Goal: Information Seeking & Learning: Learn about a topic

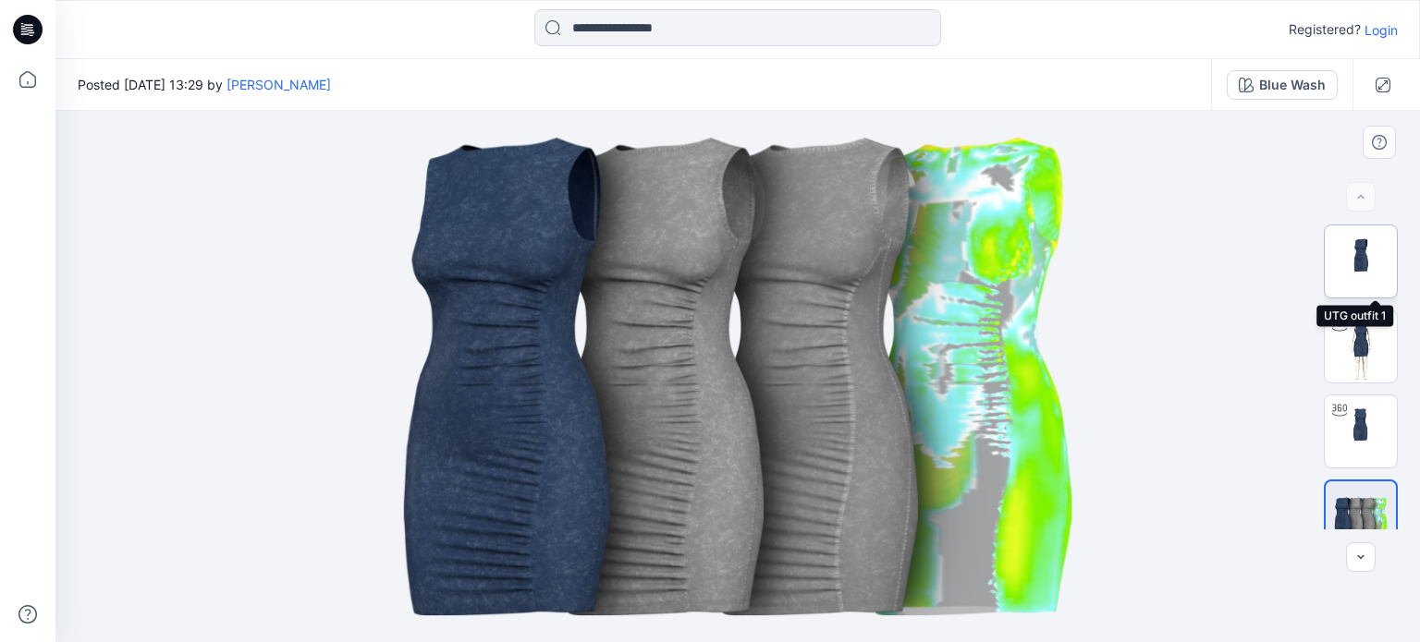
click at [1357, 274] on img at bounding box center [1361, 262] width 72 height 72
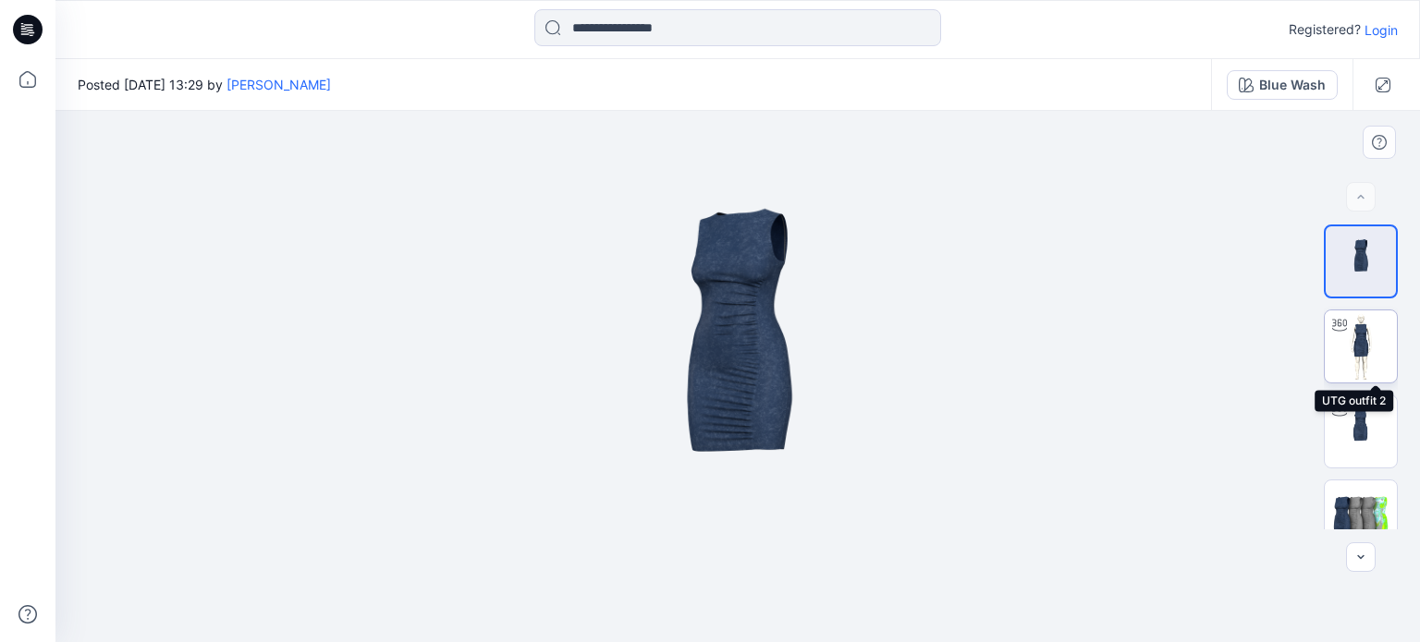
click at [1364, 344] on img at bounding box center [1361, 347] width 72 height 72
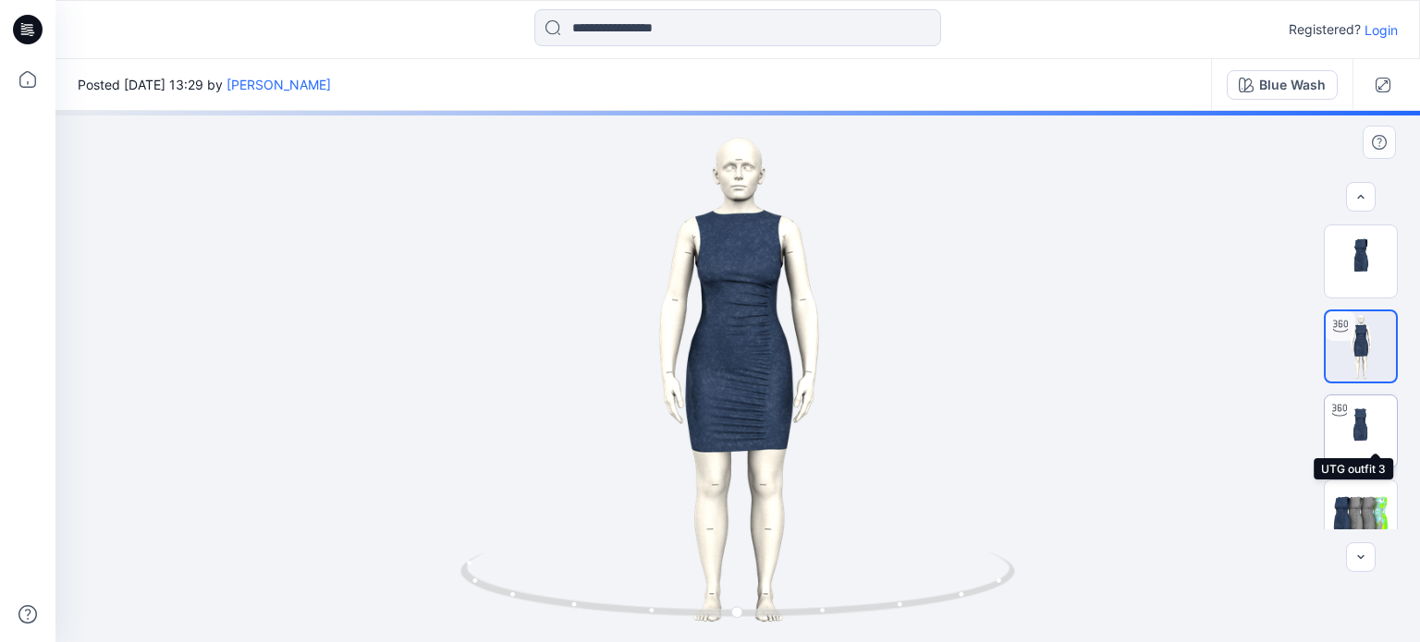
scroll to position [23, 0]
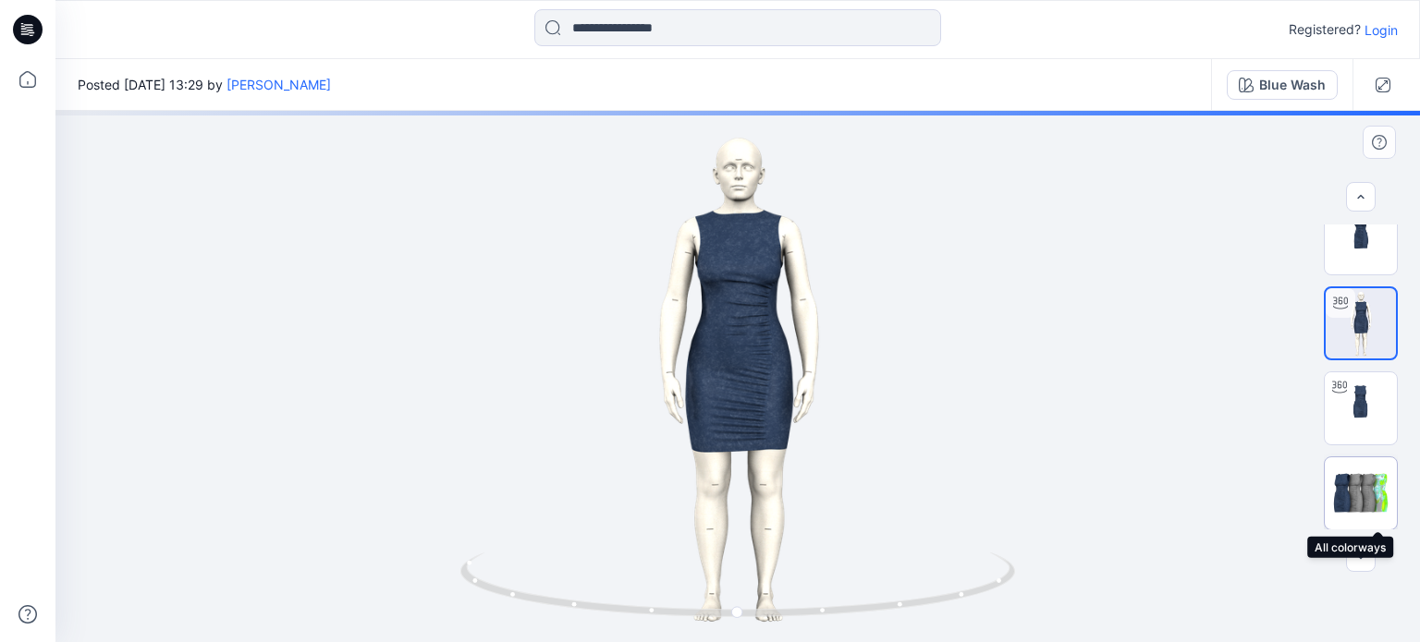
click at [1344, 475] on img at bounding box center [1361, 492] width 72 height 43
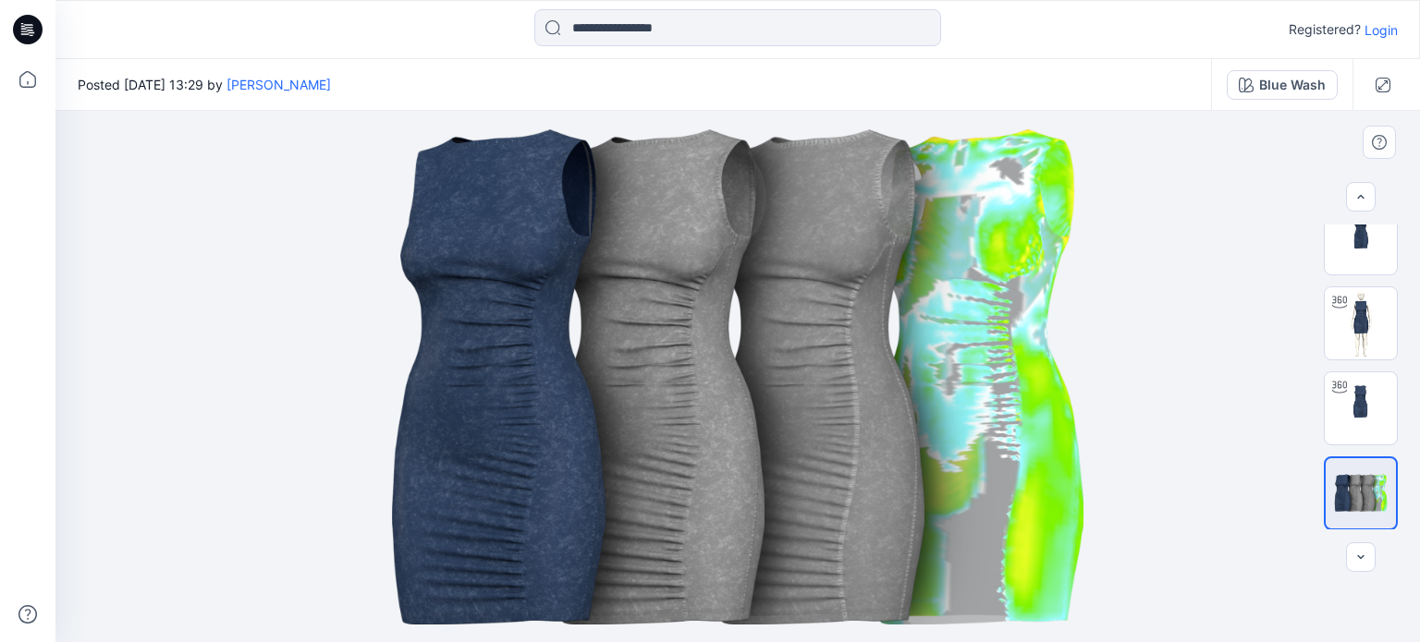
click at [898, 241] on img at bounding box center [737, 377] width 924 height 555
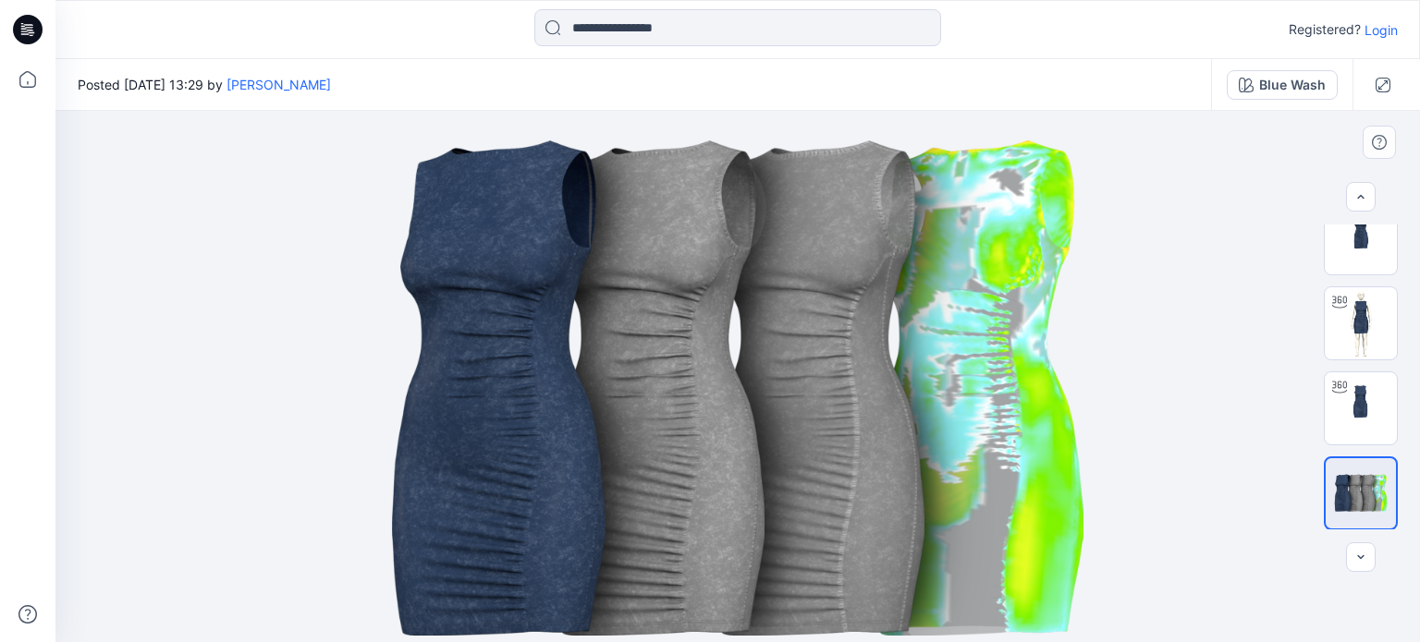
drag, startPoint x: 864, startPoint y: 251, endPoint x: 598, endPoint y: 293, distance: 269.6
click at [598, 293] on img at bounding box center [737, 388] width 924 height 555
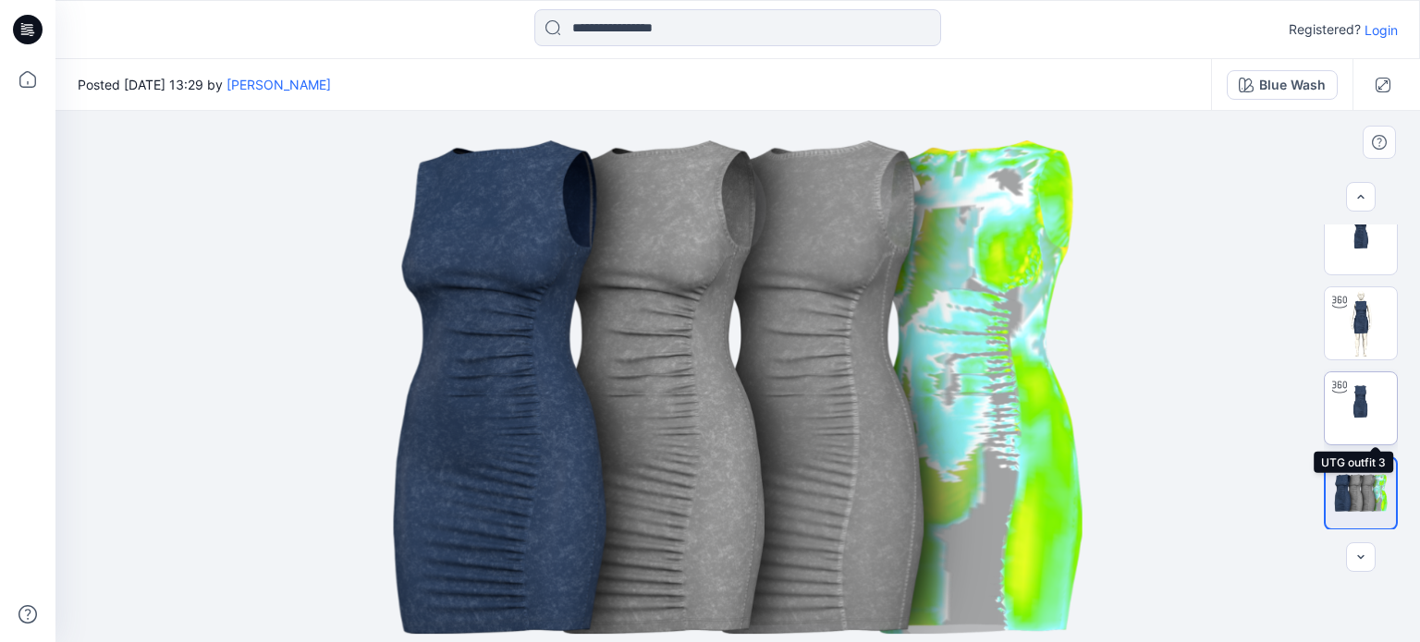
click at [1375, 417] on img at bounding box center [1361, 409] width 72 height 72
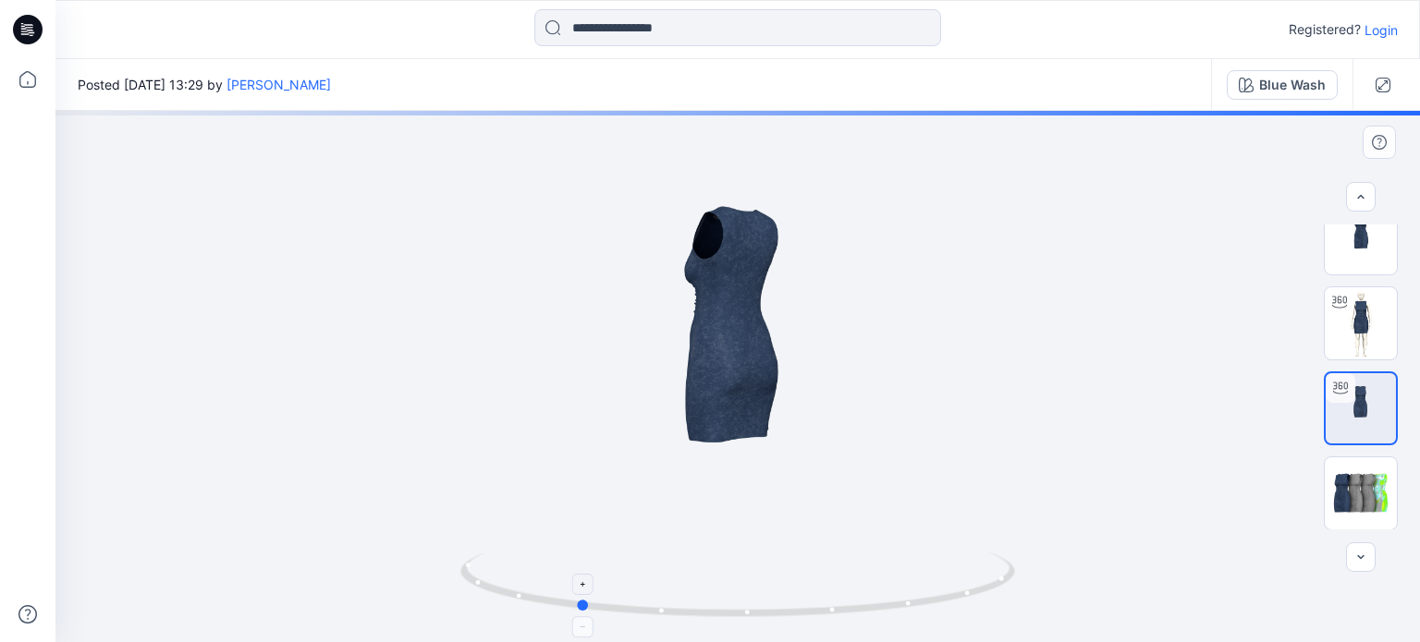
drag, startPoint x: 740, startPoint y: 620, endPoint x: 581, endPoint y: 603, distance: 160.9
click at [581, 603] on icon at bounding box center [739, 587] width 559 height 69
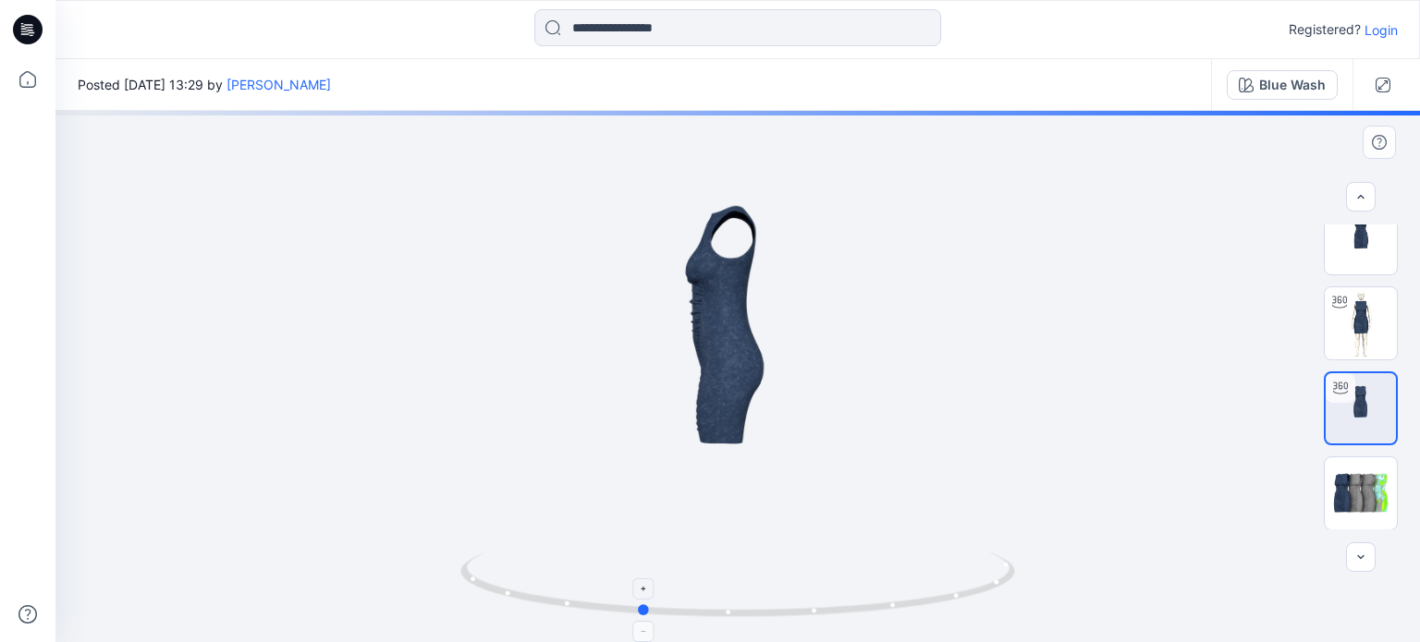
drag, startPoint x: 583, startPoint y: 605, endPoint x: 645, endPoint y: 611, distance: 62.2
click at [645, 611] on circle at bounding box center [644, 610] width 11 height 11
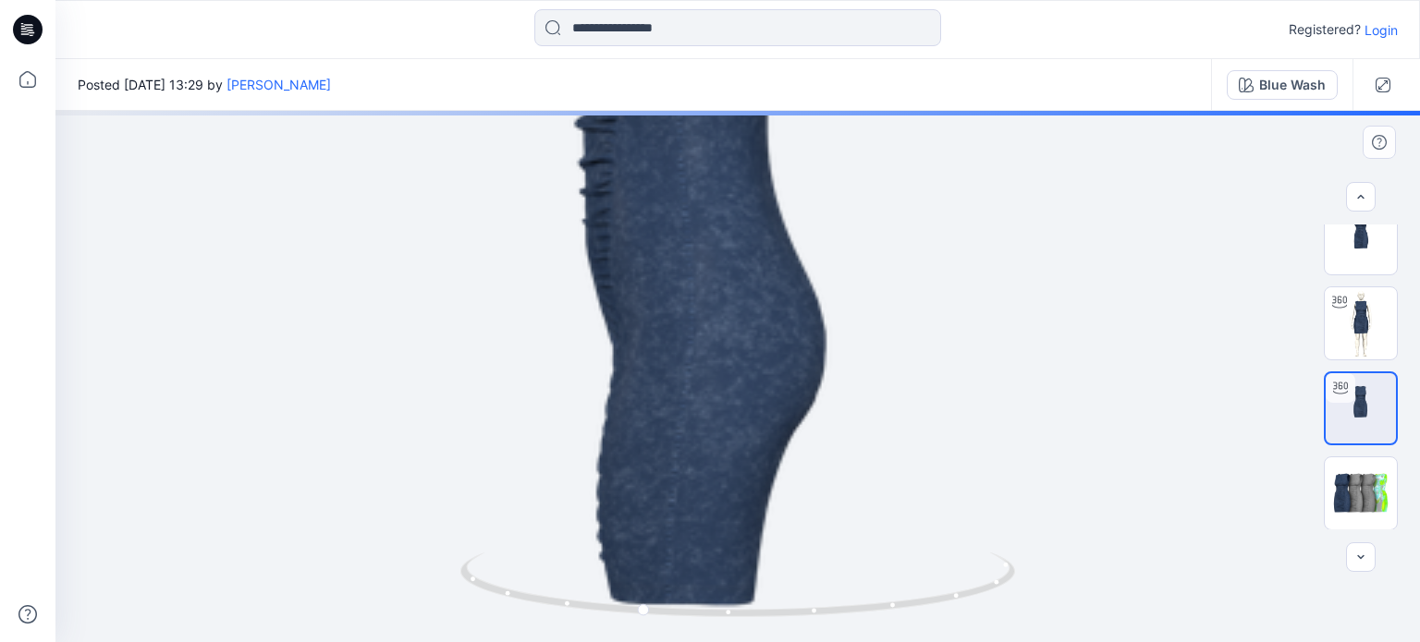
click at [642, 211] on img at bounding box center [737, 377] width 1803 height 1803
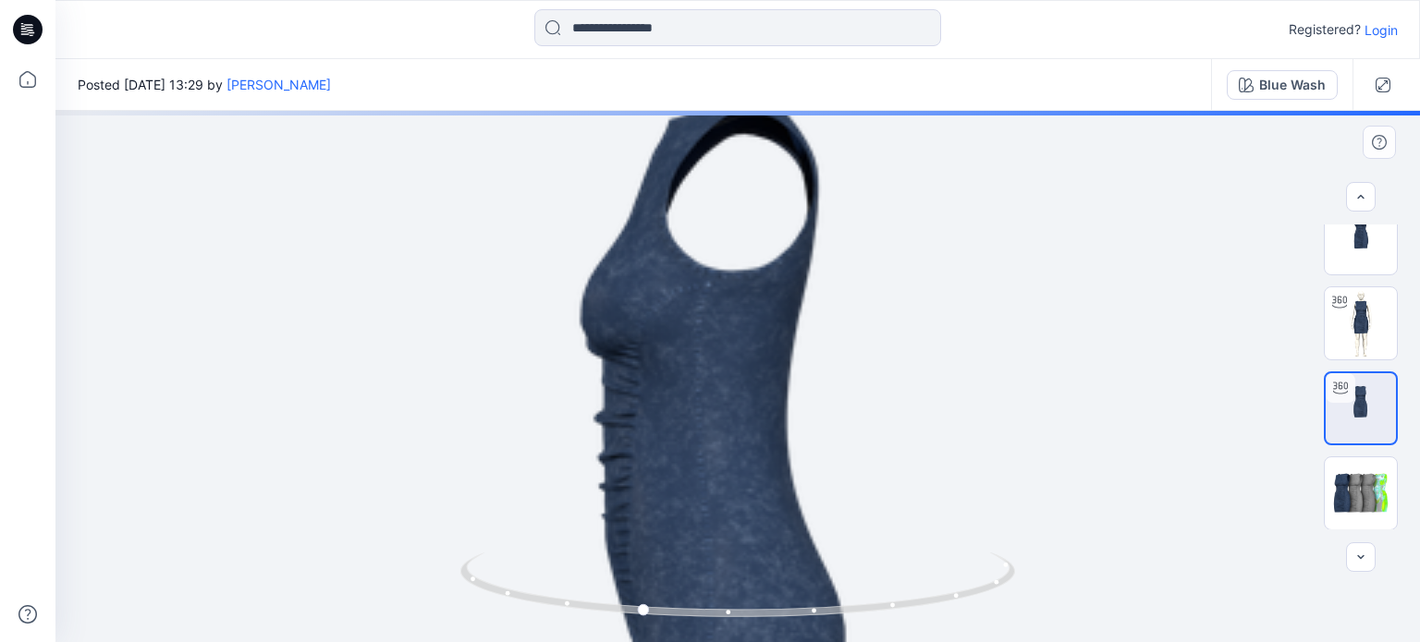
drag, startPoint x: 661, startPoint y: 212, endPoint x: 689, endPoint y: 391, distance: 181.5
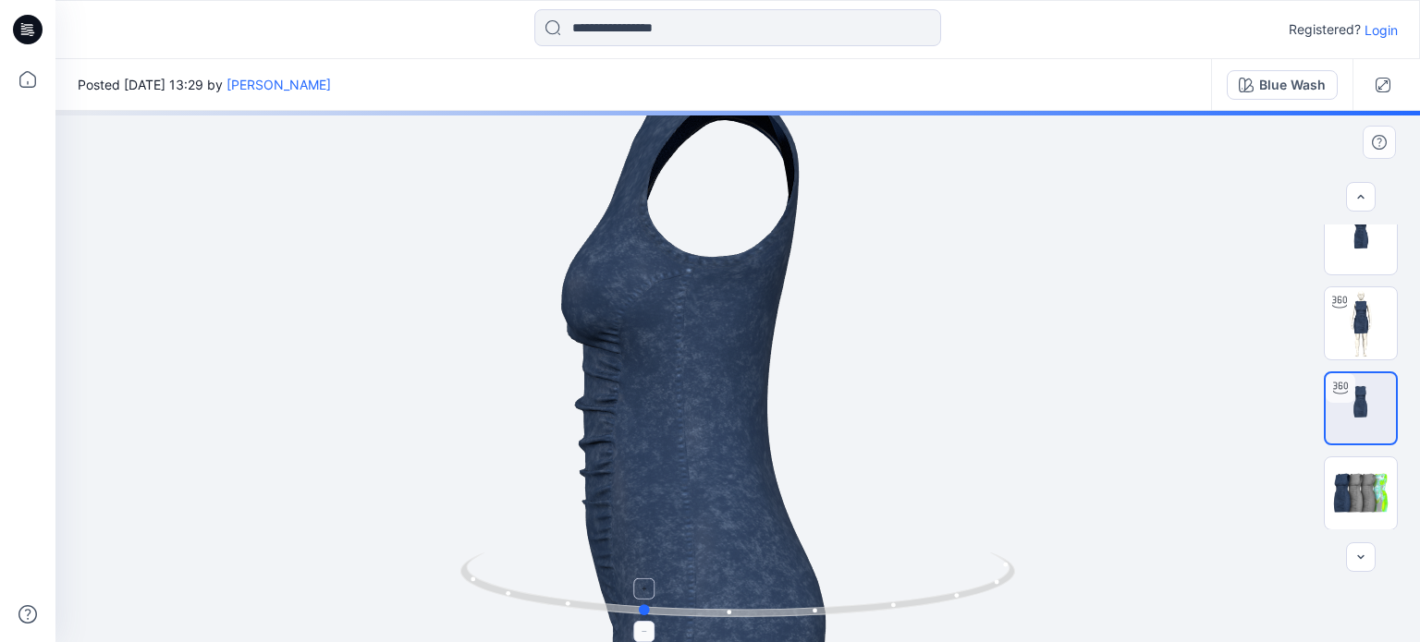
click at [644, 614] on circle at bounding box center [645, 610] width 11 height 11
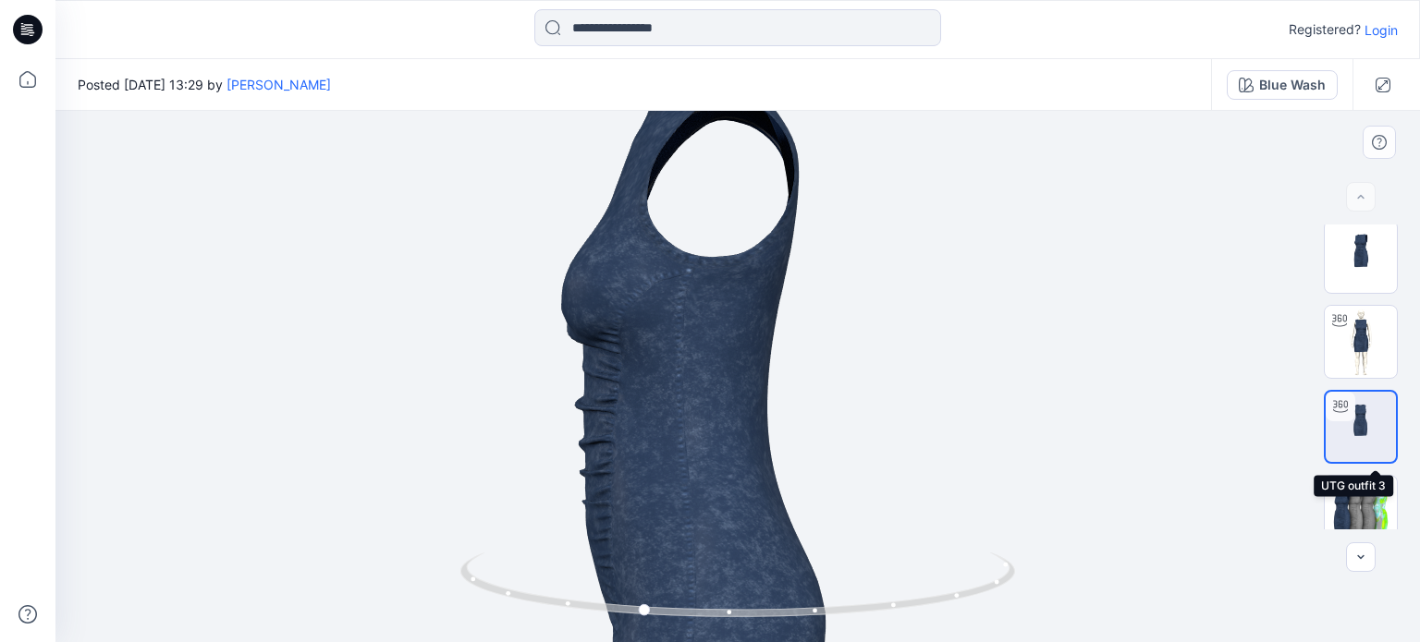
scroll to position [0, 0]
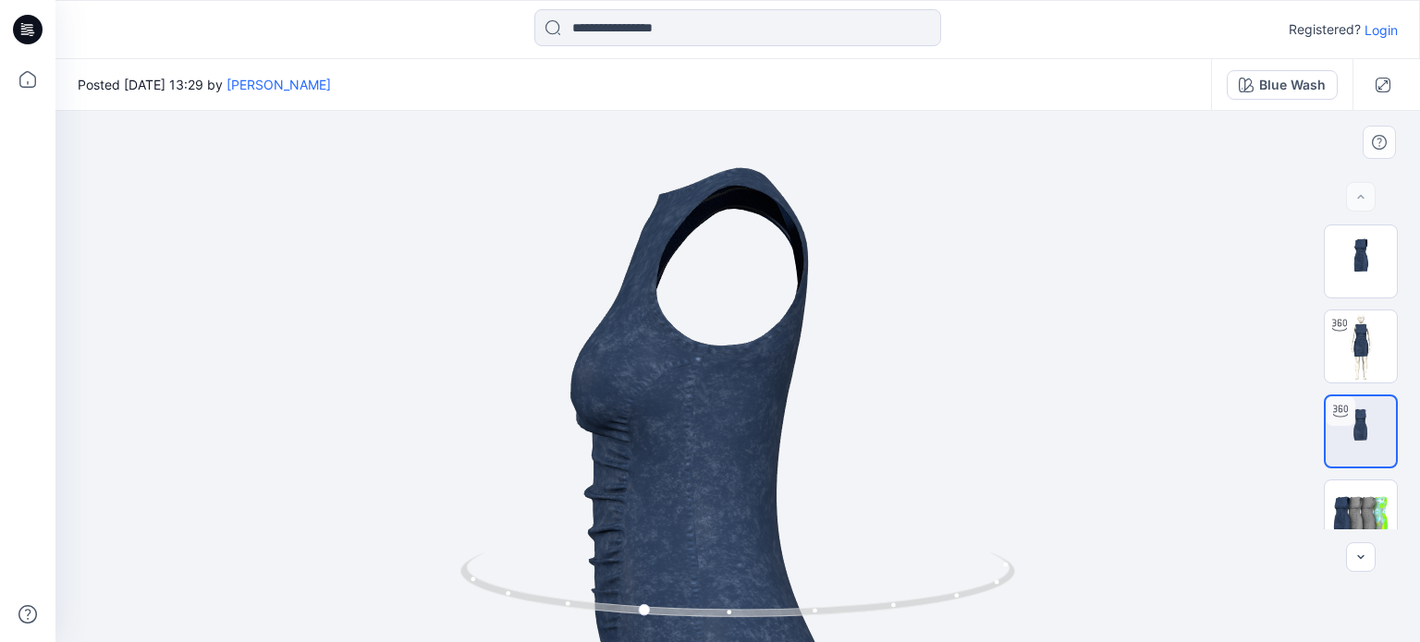
drag, startPoint x: 717, startPoint y: 324, endPoint x: 727, endPoint y: 412, distance: 89.2
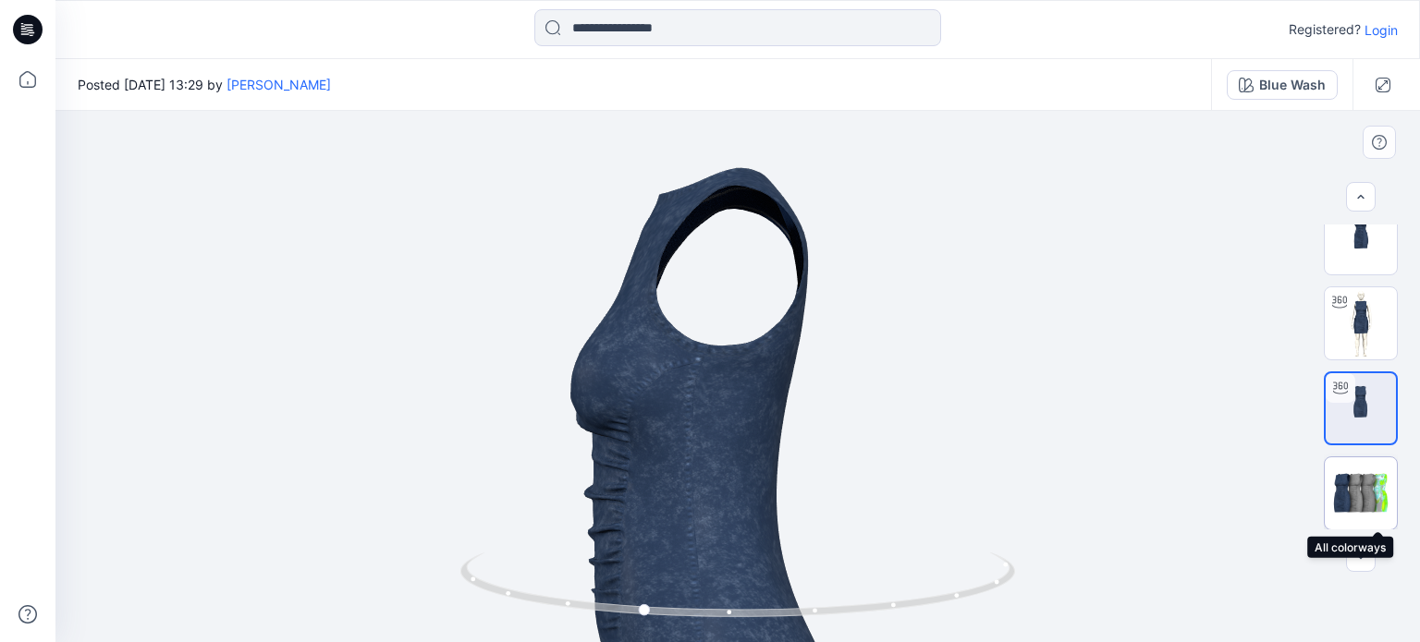
click at [1338, 488] on img at bounding box center [1361, 492] width 72 height 43
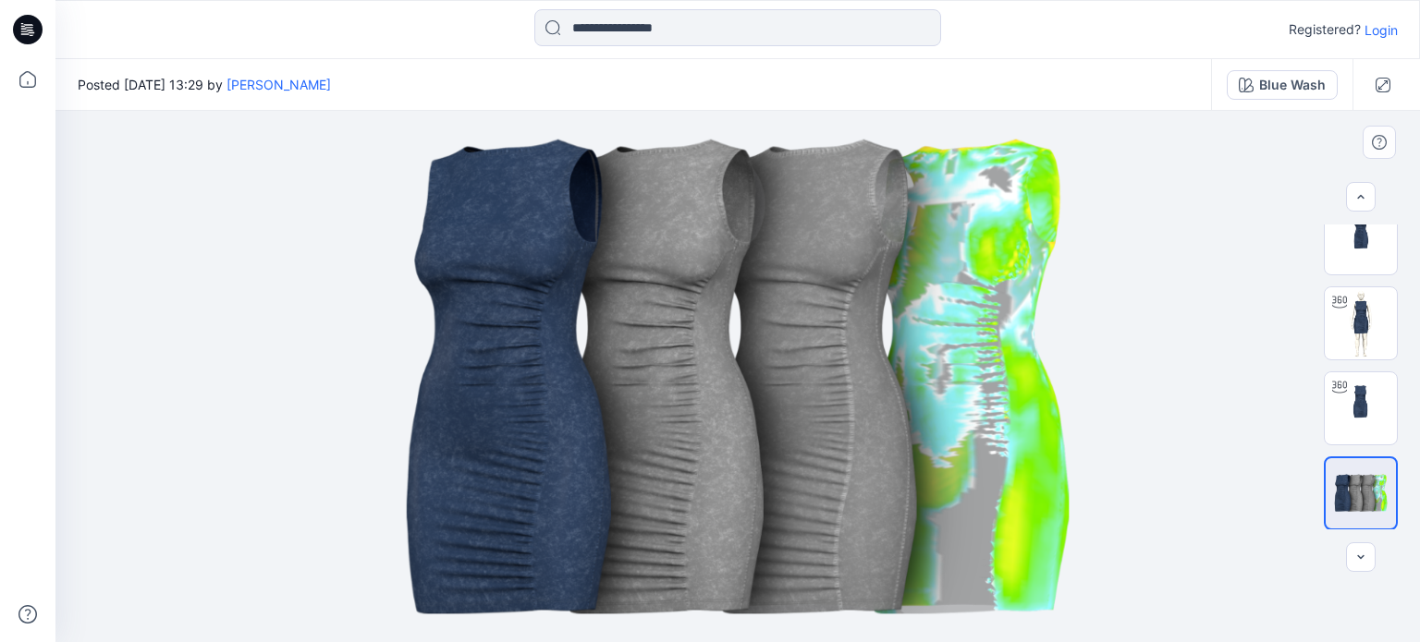
drag, startPoint x: 593, startPoint y: 110, endPoint x: 446, endPoint y: 204, distance: 174.6
click at [445, 204] on img at bounding box center [738, 377] width 886 height 532
click at [446, 204] on img at bounding box center [738, 377] width 886 height 532
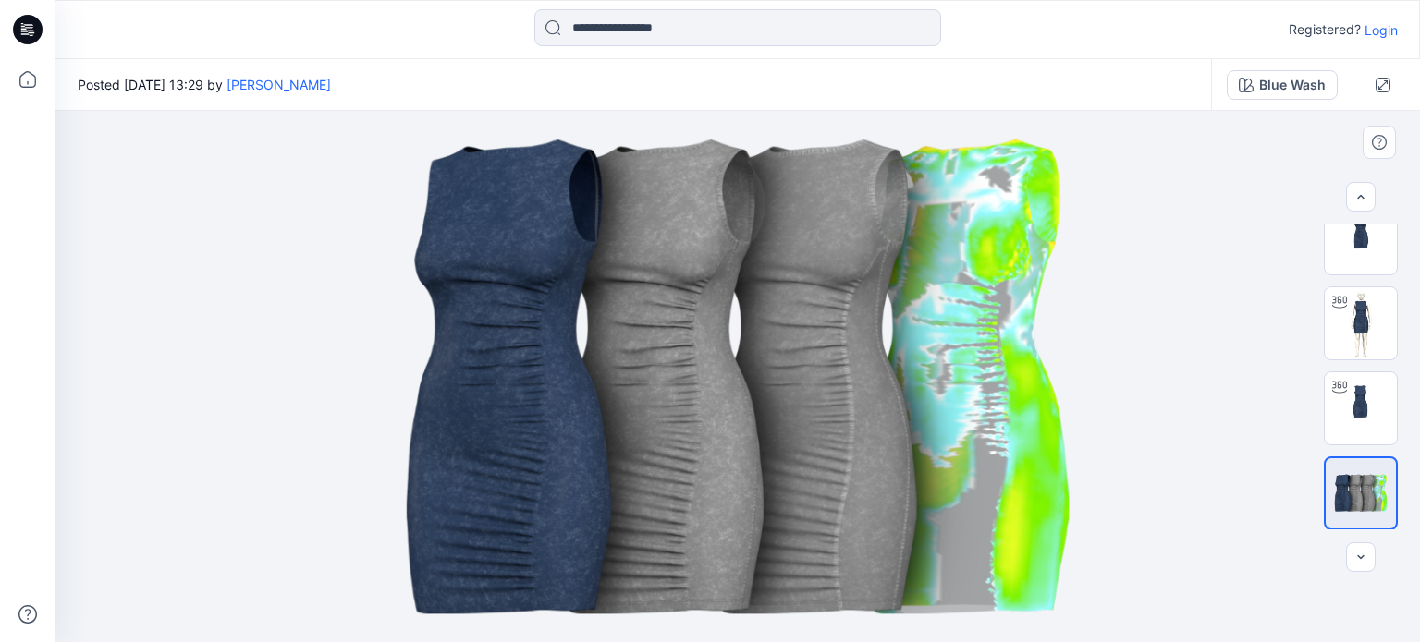
click at [363, 184] on img at bounding box center [738, 377] width 886 height 532
click at [1369, 301] on img at bounding box center [1361, 323] width 72 height 72
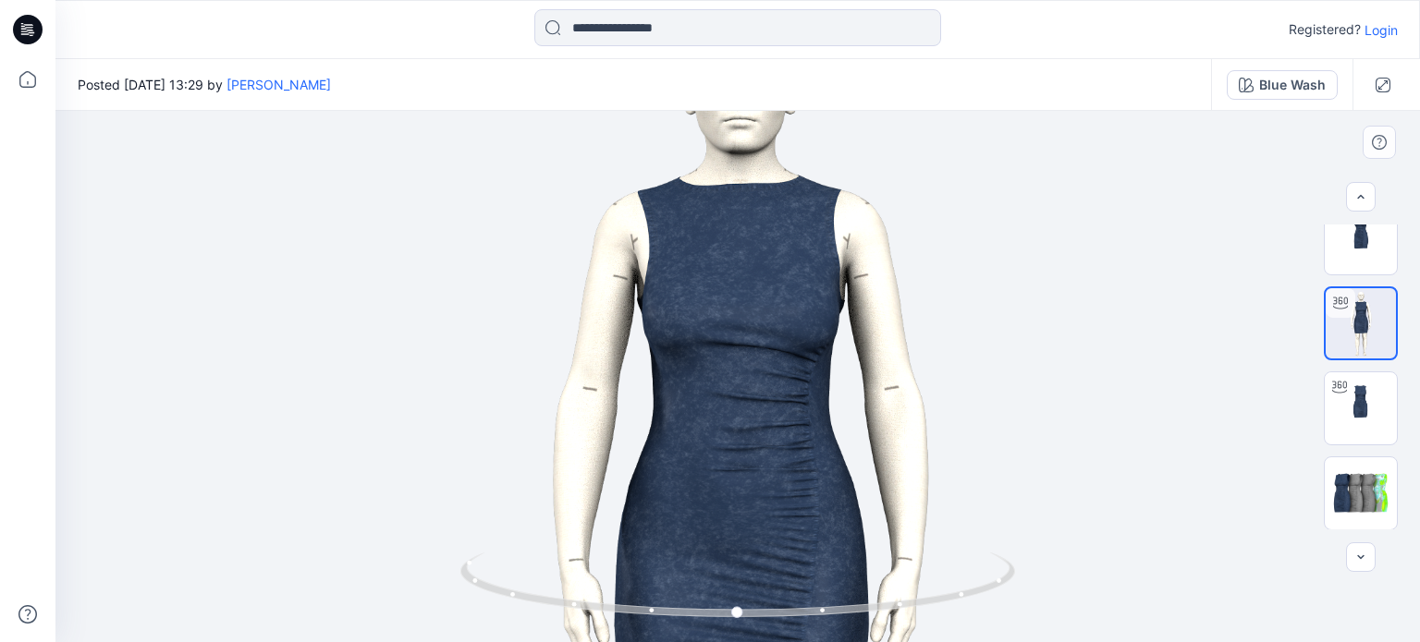
drag, startPoint x: 763, startPoint y: 251, endPoint x: 712, endPoint y: 458, distance: 213.2
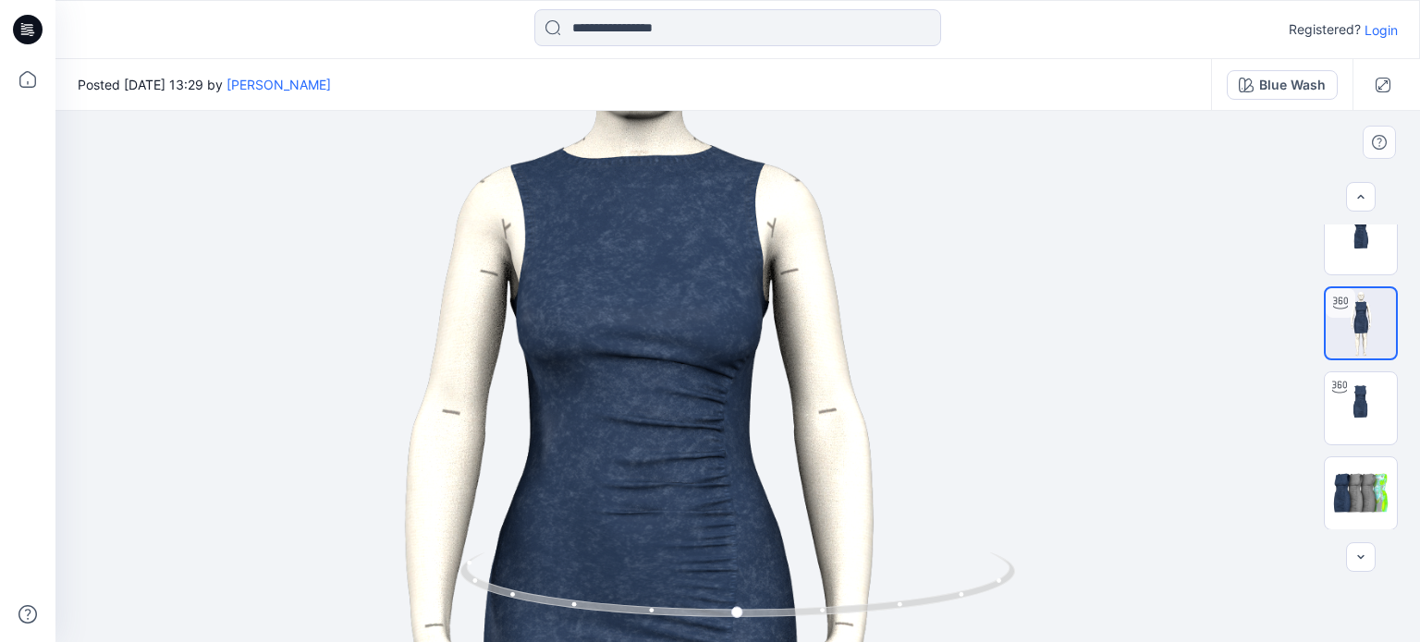
drag, startPoint x: 874, startPoint y: 406, endPoint x: 790, endPoint y: 366, distance: 92.2
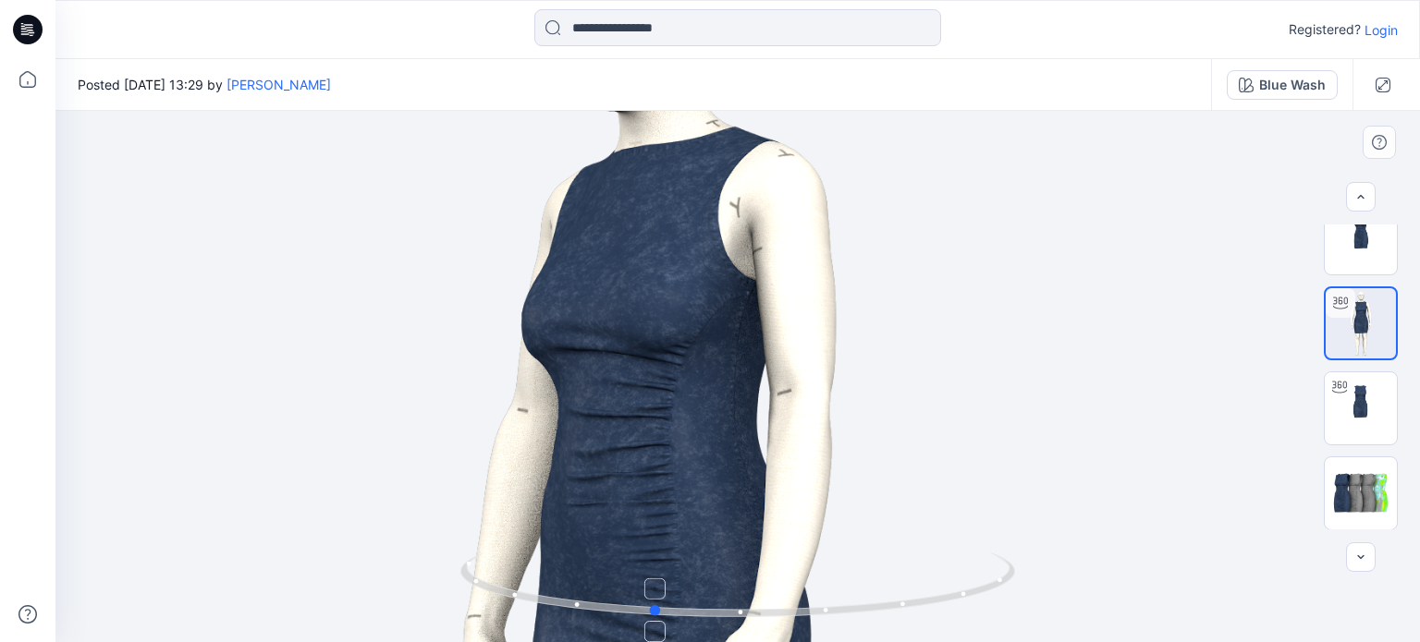
drag, startPoint x: 736, startPoint y: 616, endPoint x: 651, endPoint y: 607, distance: 85.4
click at [651, 607] on icon at bounding box center [739, 587] width 559 height 69
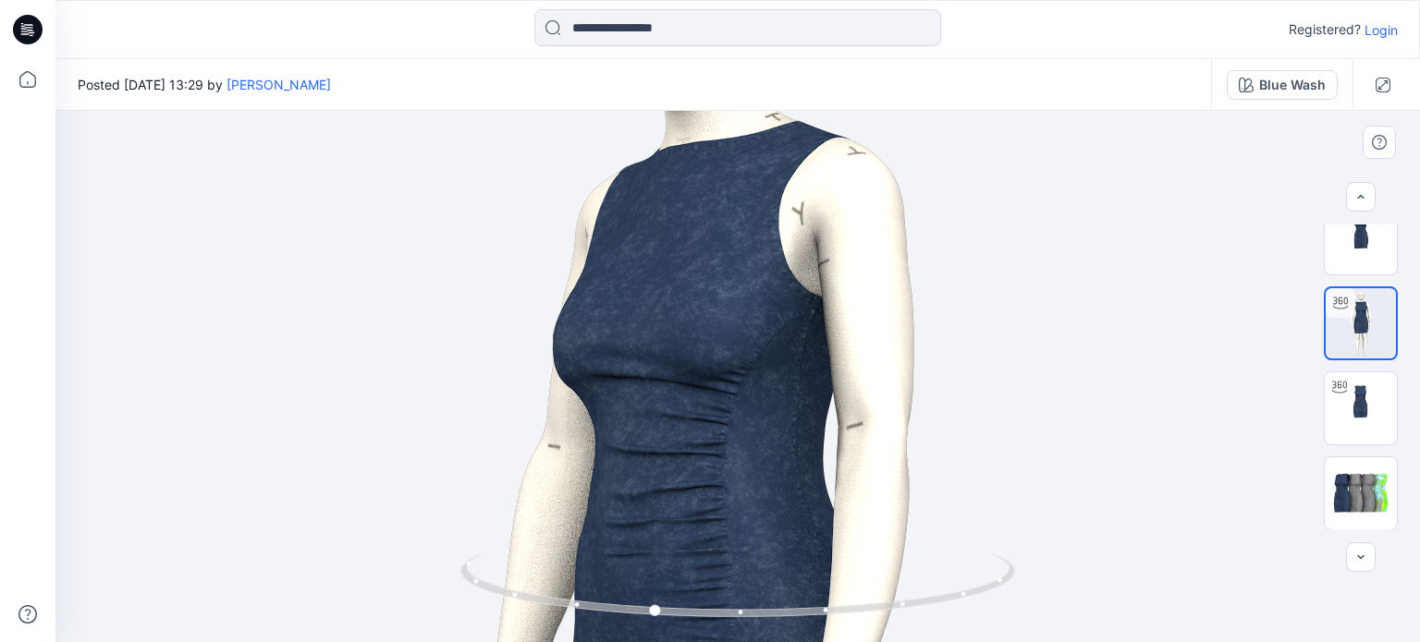
drag, startPoint x: 661, startPoint y: 308, endPoint x: 812, endPoint y: 320, distance: 151.2
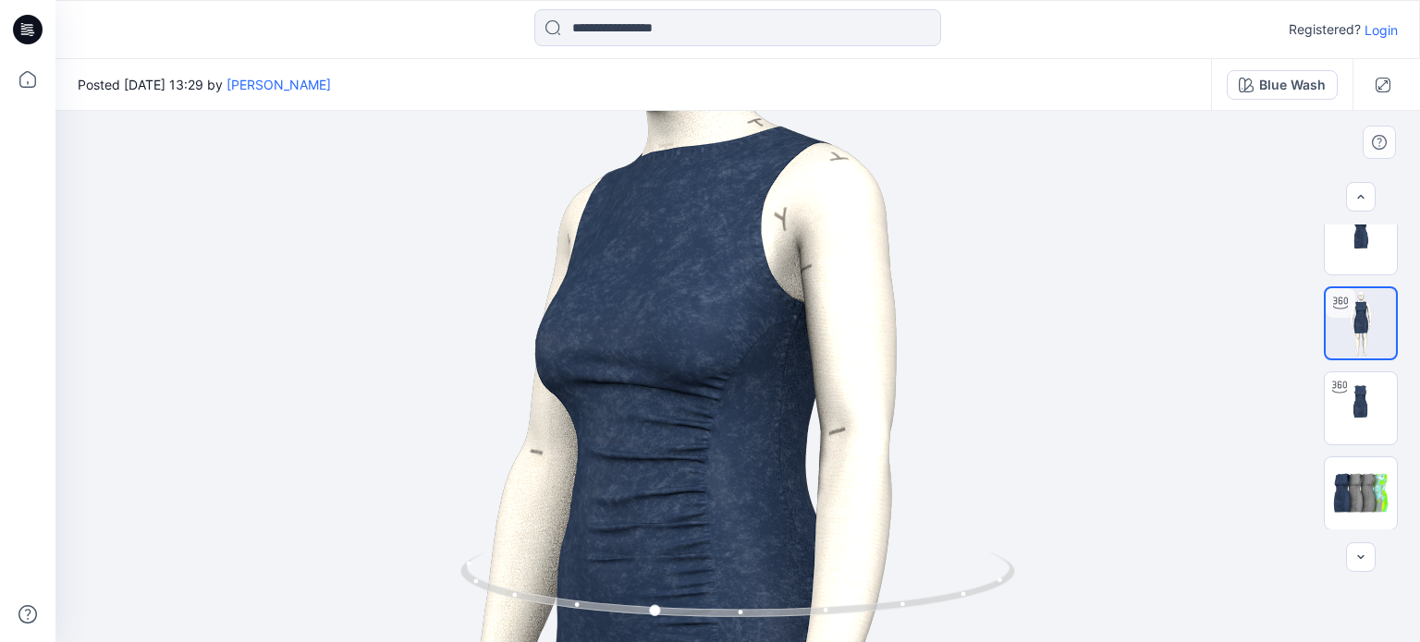
drag, startPoint x: 940, startPoint y: 486, endPoint x: 903, endPoint y: 485, distance: 37.0
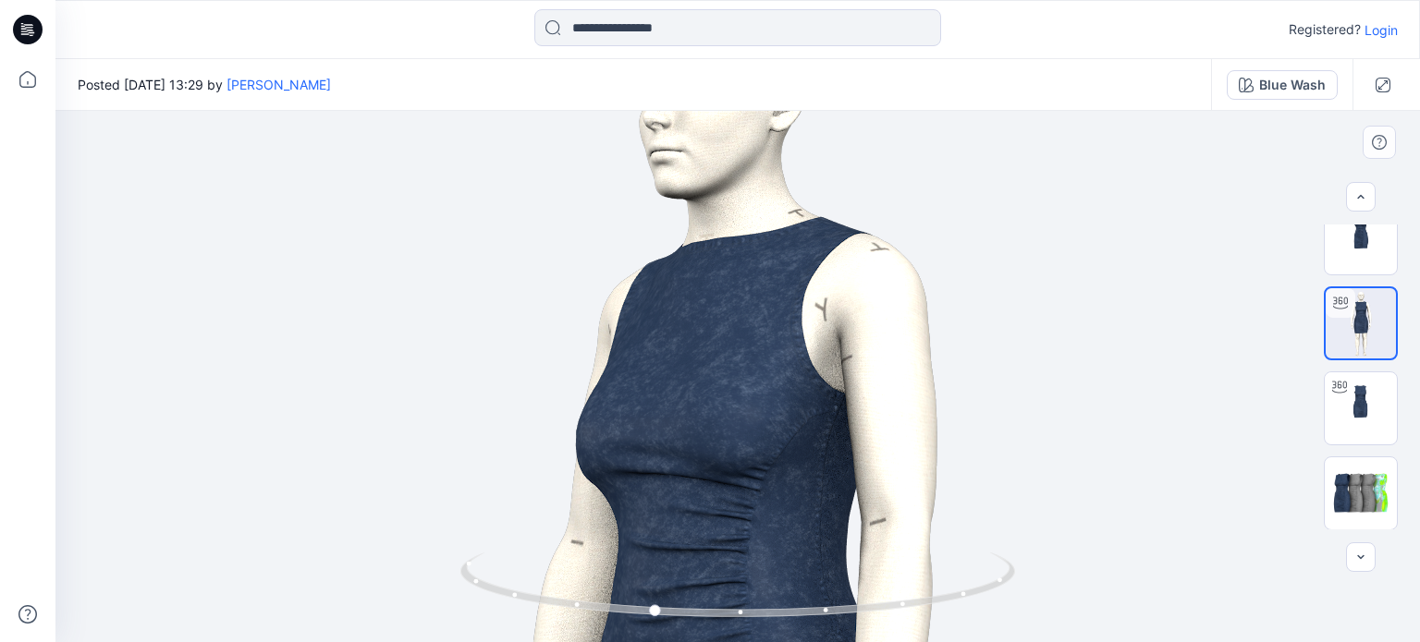
drag, startPoint x: 903, startPoint y: 483, endPoint x: 943, endPoint y: 535, distance: 65.3
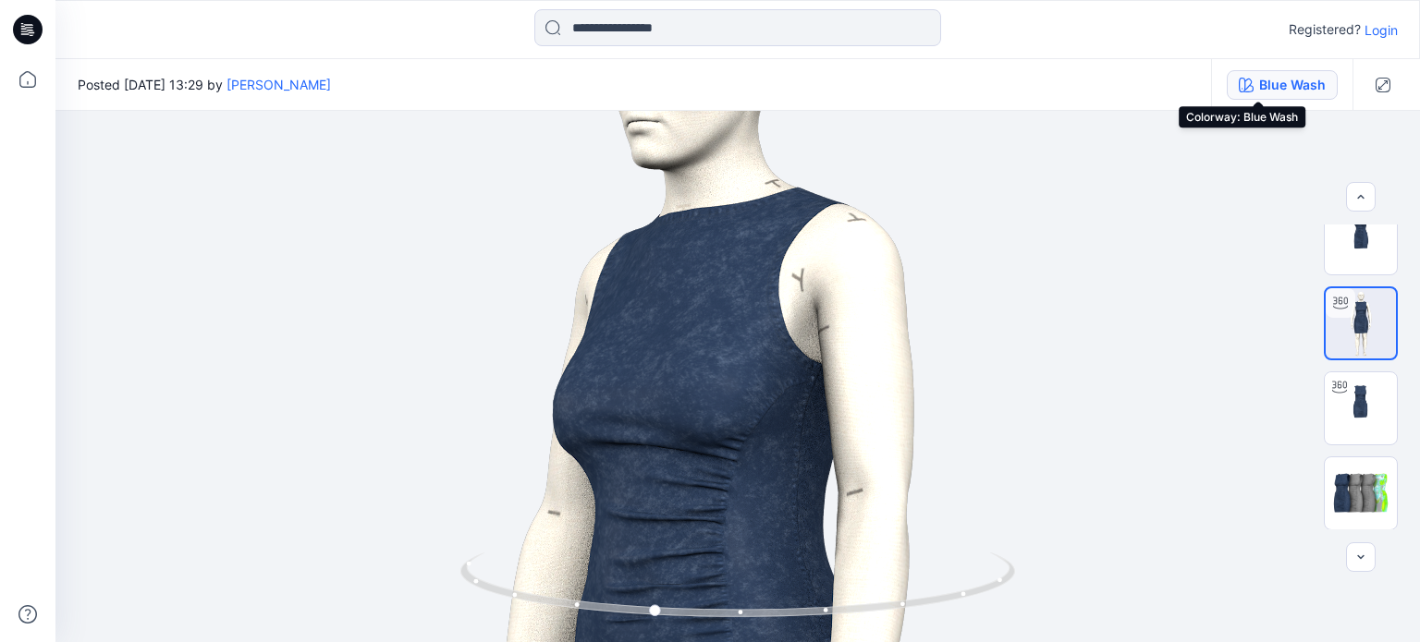
click at [1262, 89] on div "Blue Wash" at bounding box center [1292, 85] width 67 height 20
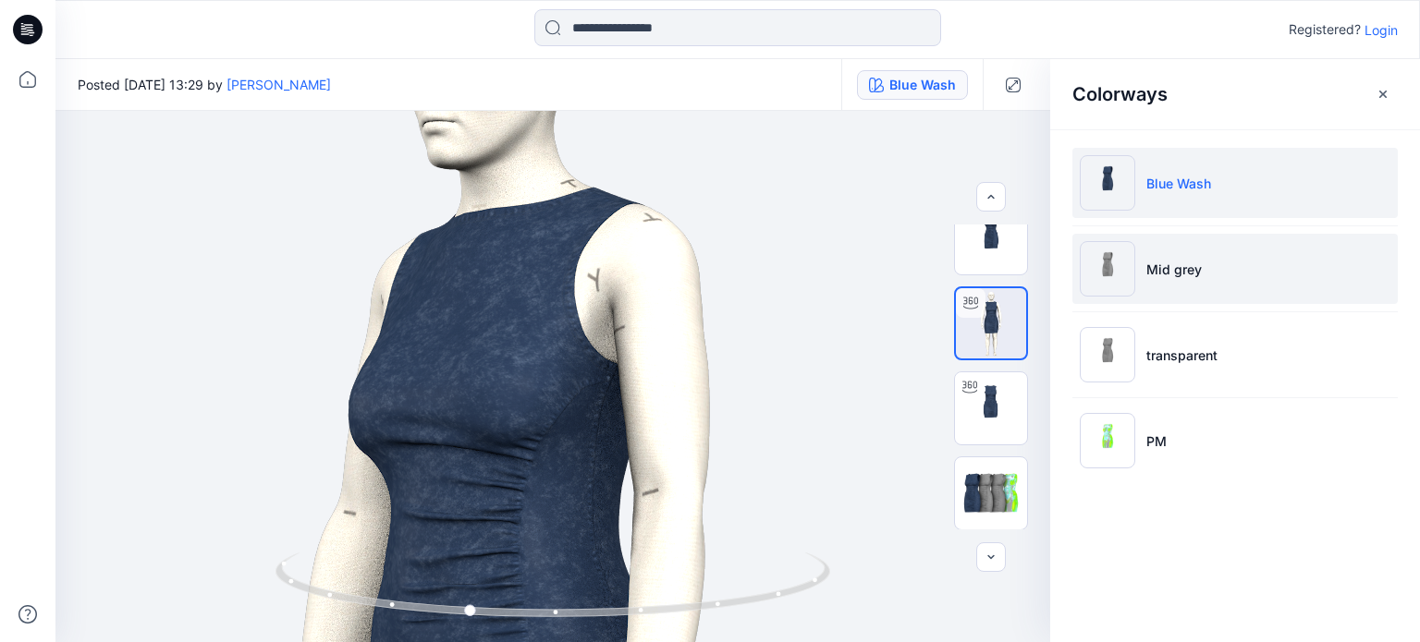
click at [1149, 258] on li "Mid grey" at bounding box center [1234, 269] width 325 height 70
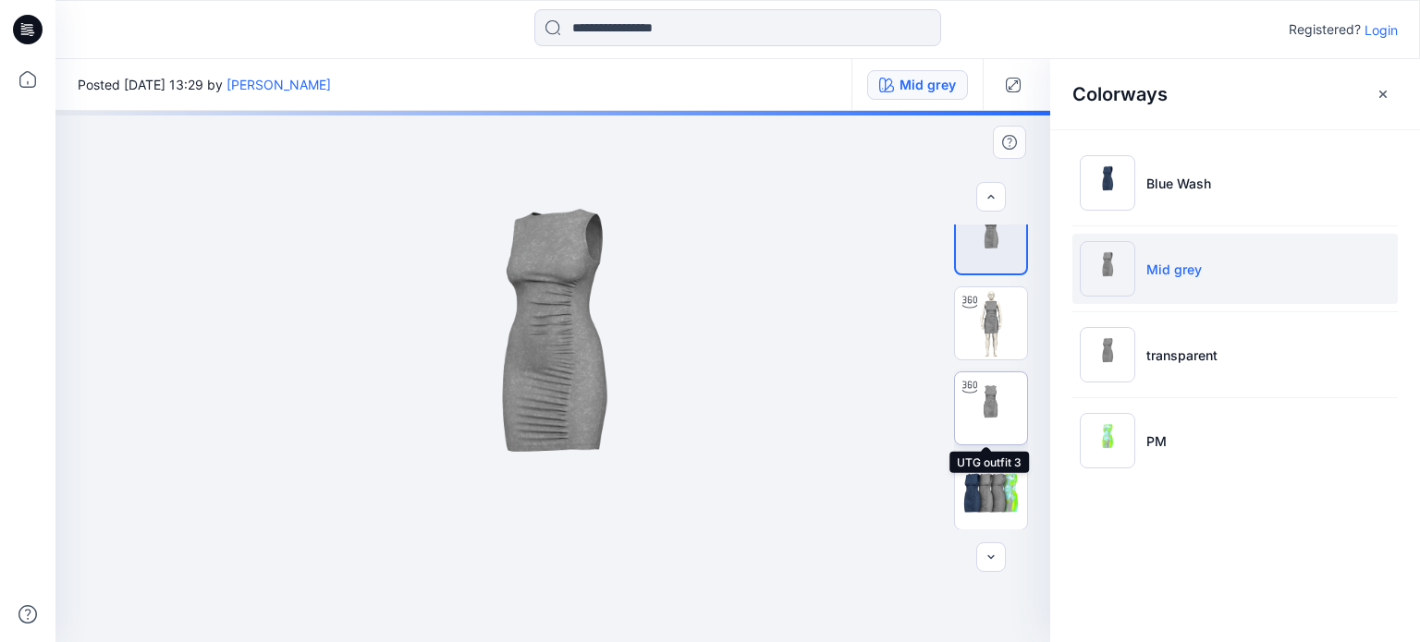
click at [981, 402] on img at bounding box center [991, 409] width 72 height 72
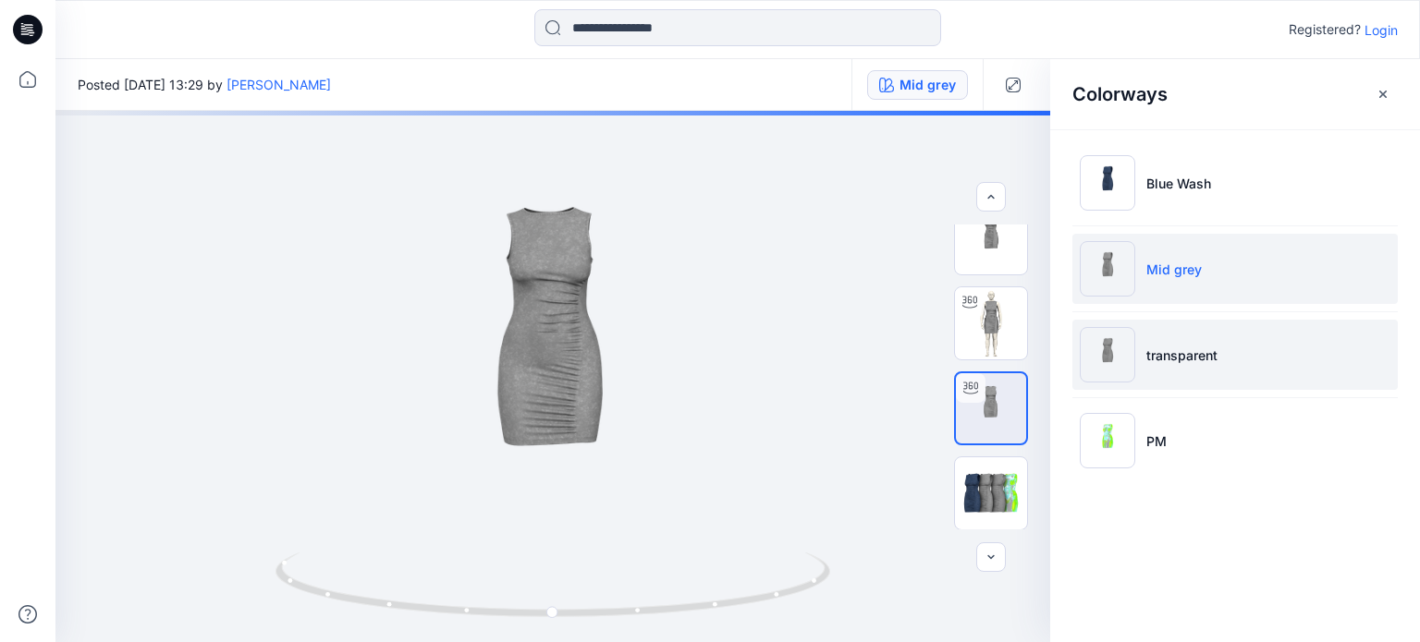
click at [1239, 369] on li "transparent" at bounding box center [1234, 355] width 325 height 70
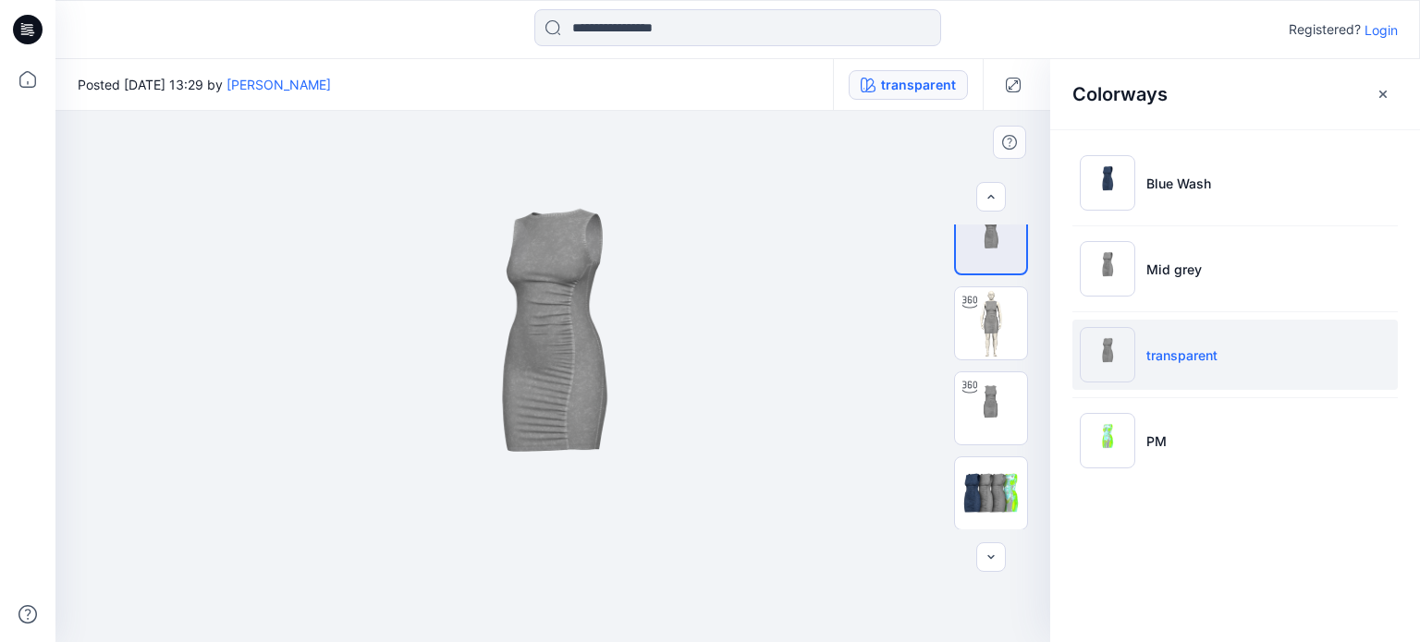
click at [592, 328] on img at bounding box center [553, 377] width 532 height 532
click at [567, 352] on img at bounding box center [553, 377] width 532 height 532
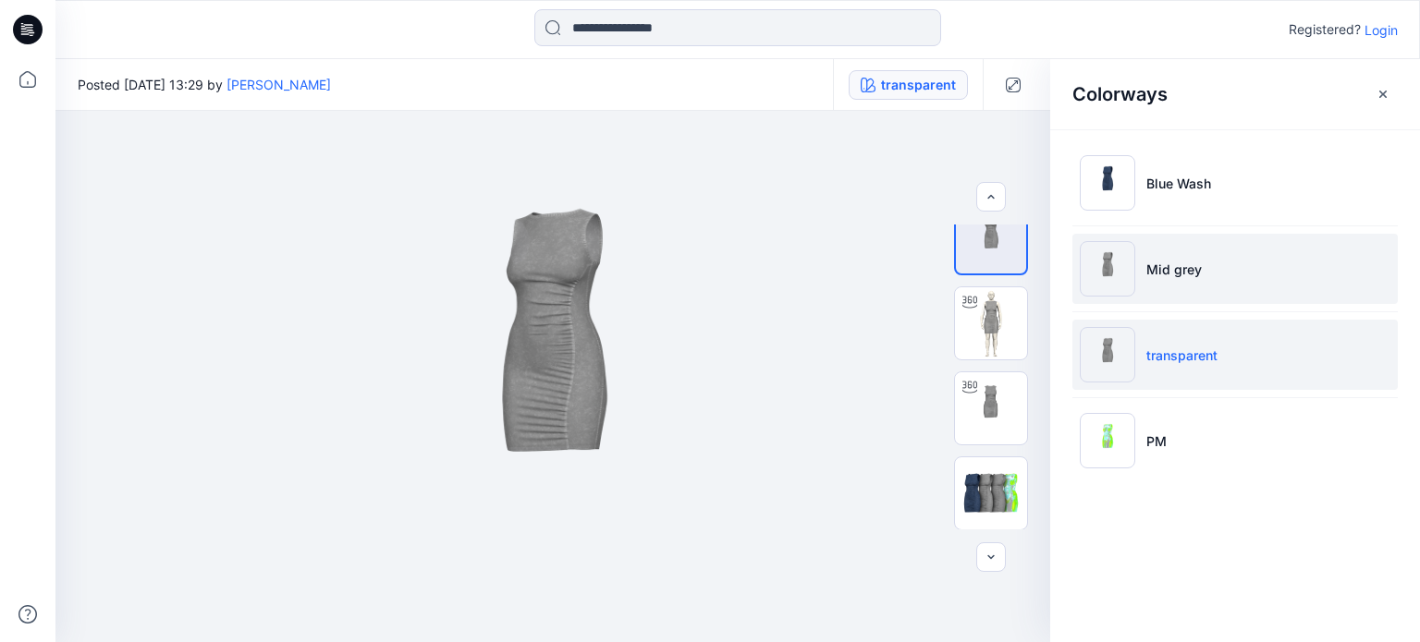
click at [1216, 283] on li "Mid grey" at bounding box center [1234, 269] width 325 height 70
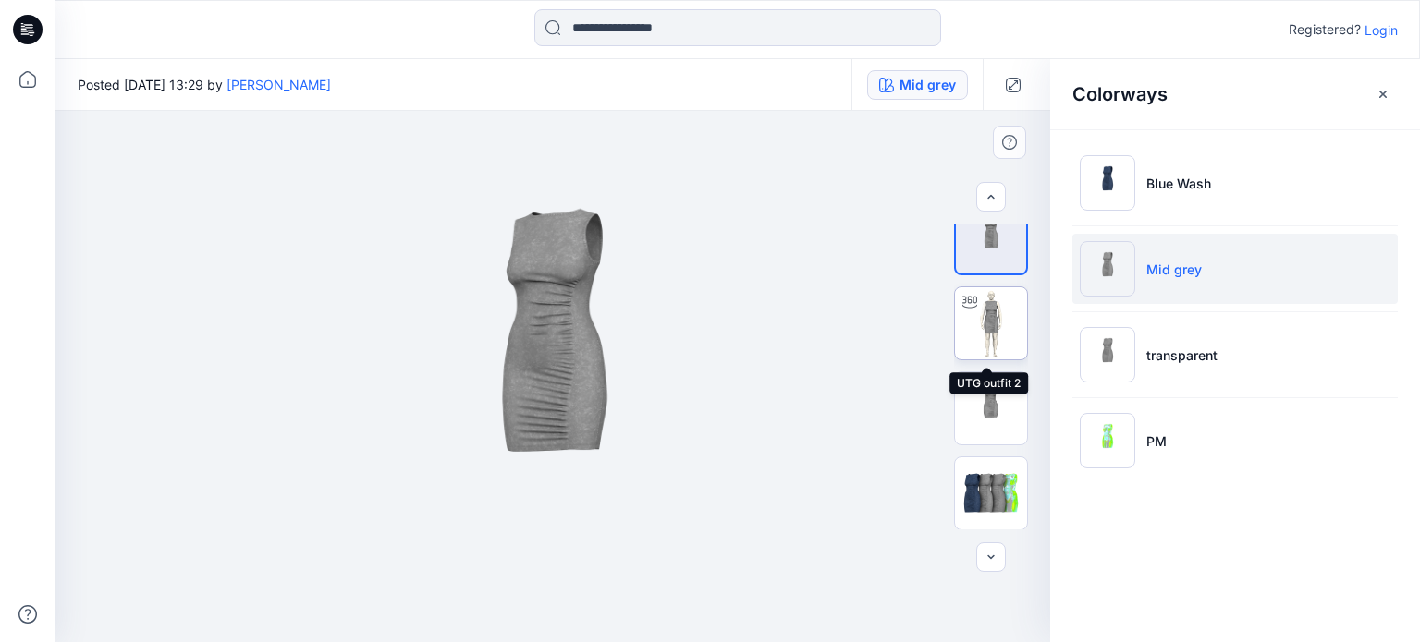
scroll to position [0, 0]
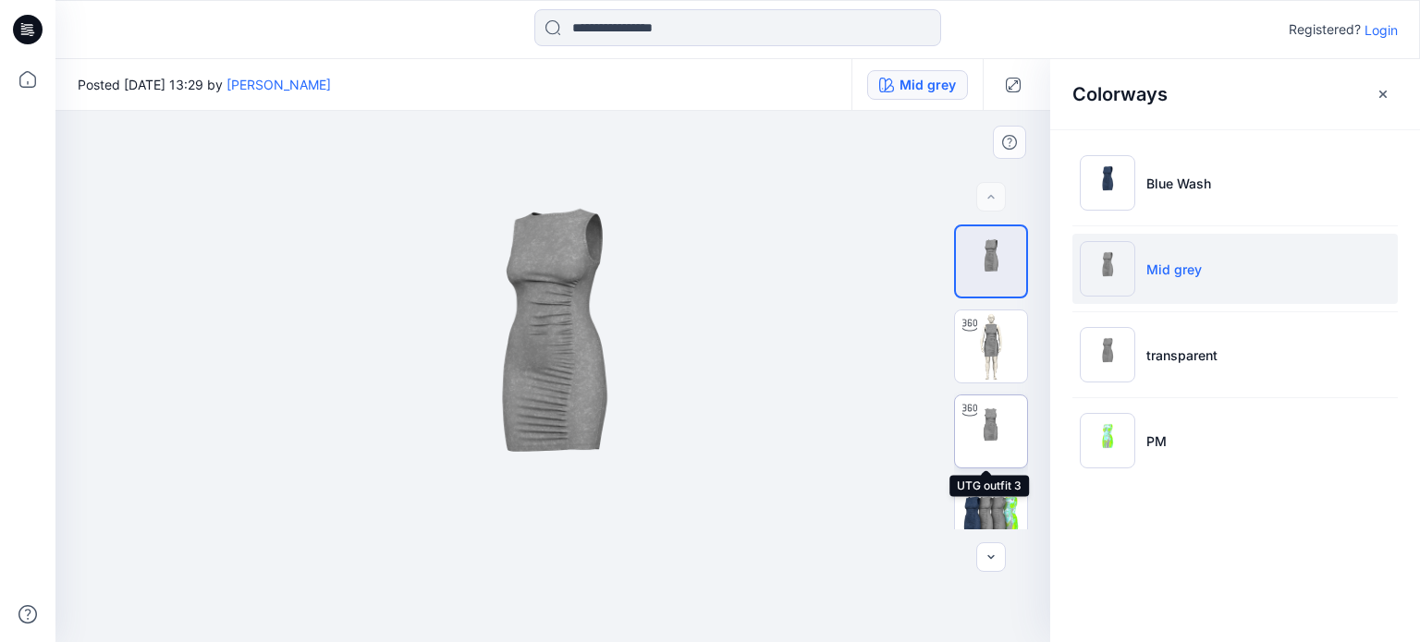
click at [991, 432] on img at bounding box center [991, 432] width 72 height 72
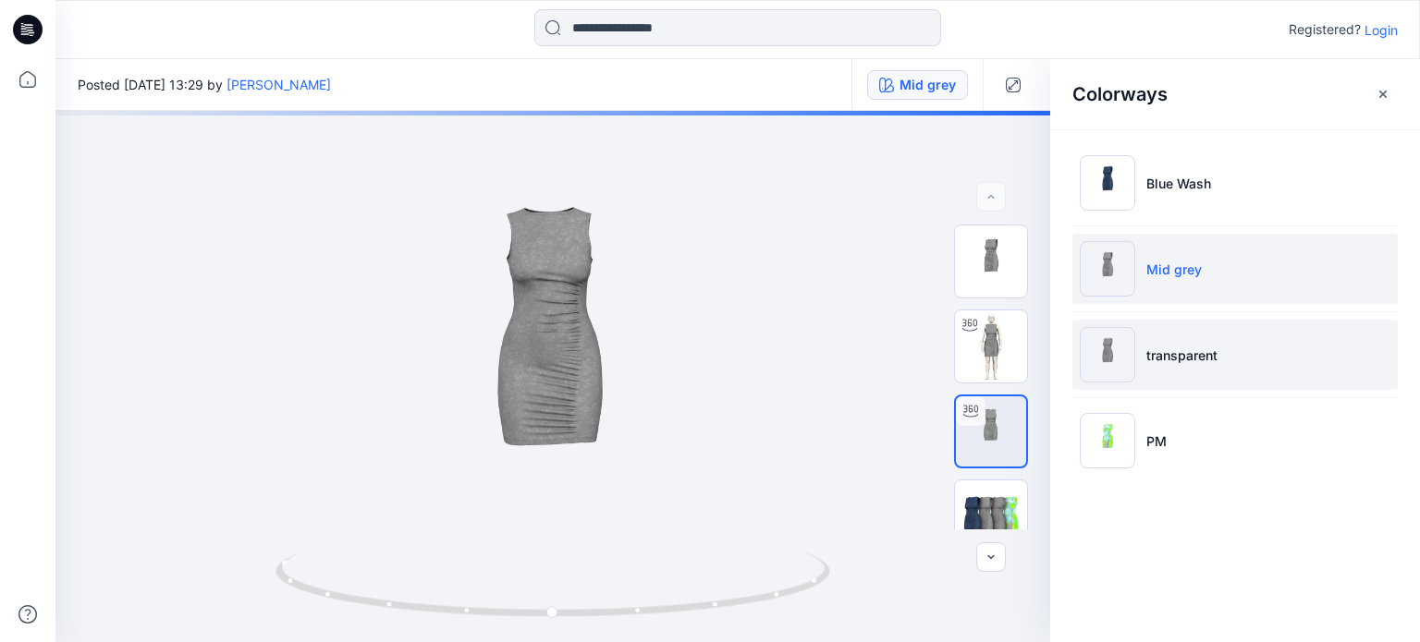
click at [1191, 360] on p "transparent" at bounding box center [1181, 355] width 71 height 19
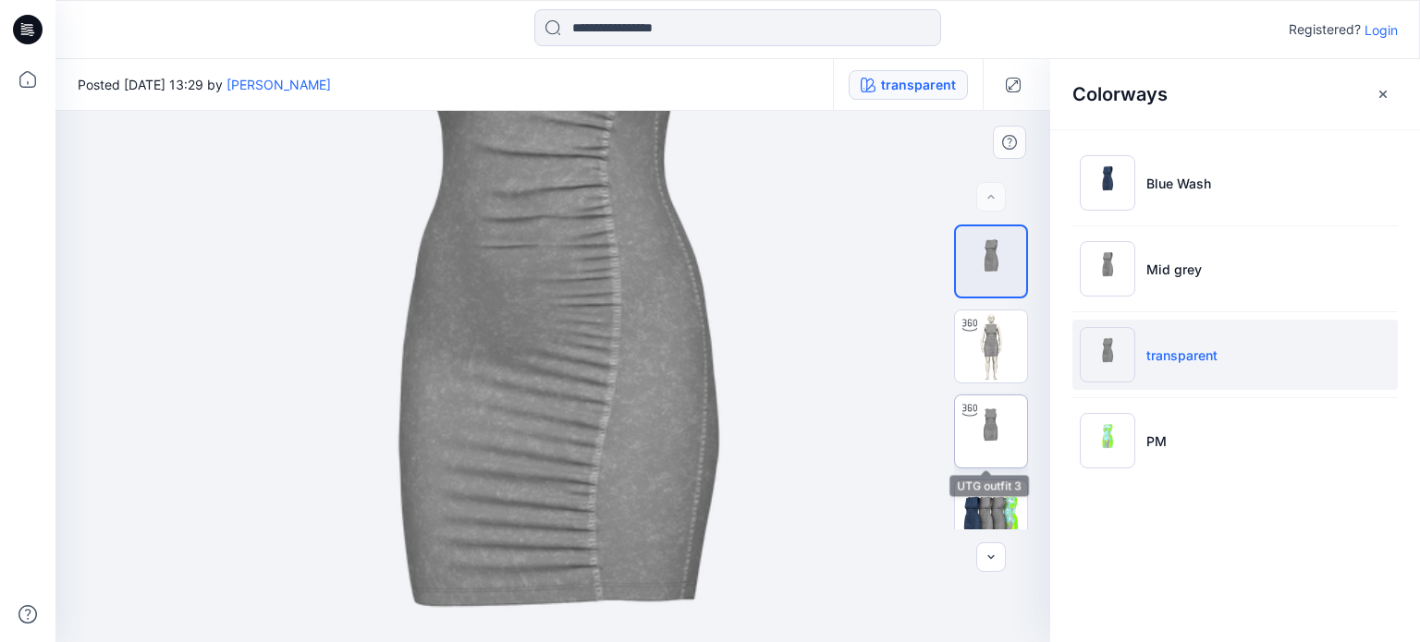
click at [993, 422] on img at bounding box center [991, 432] width 72 height 72
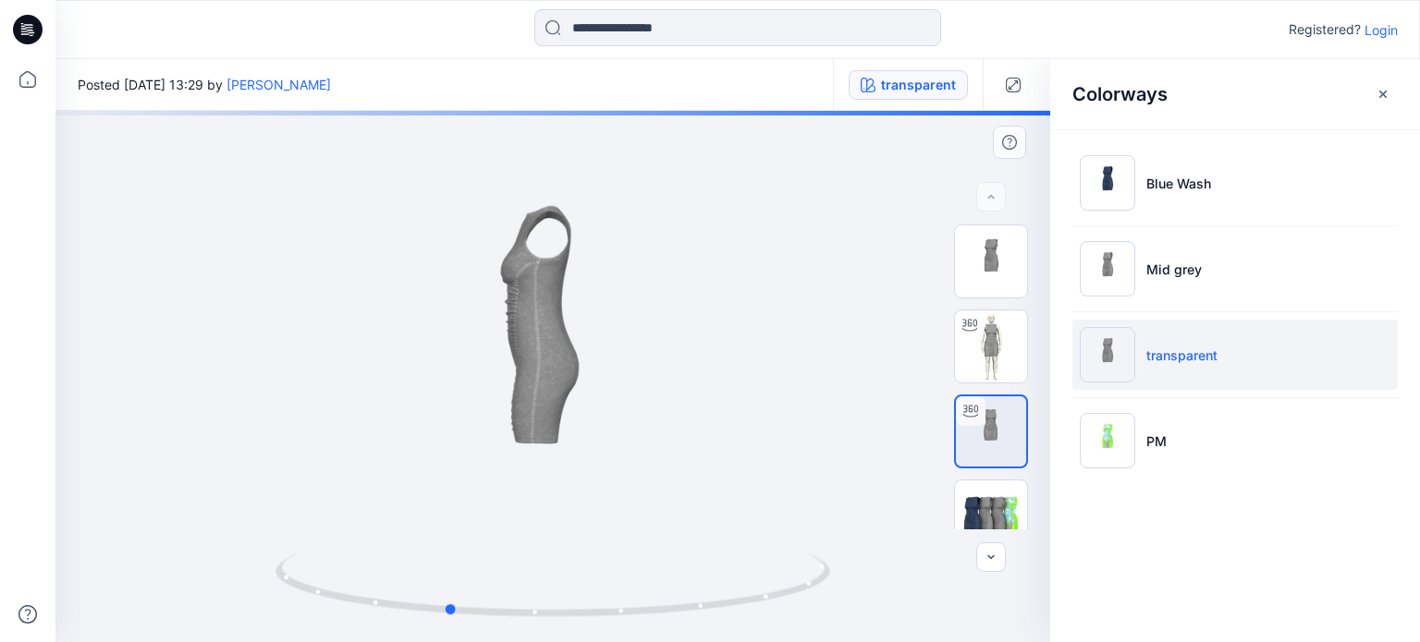
drag, startPoint x: 555, startPoint y: 617, endPoint x: 494, endPoint y: 537, distance: 100.2
click at [450, 613] on circle at bounding box center [451, 610] width 11 height 11
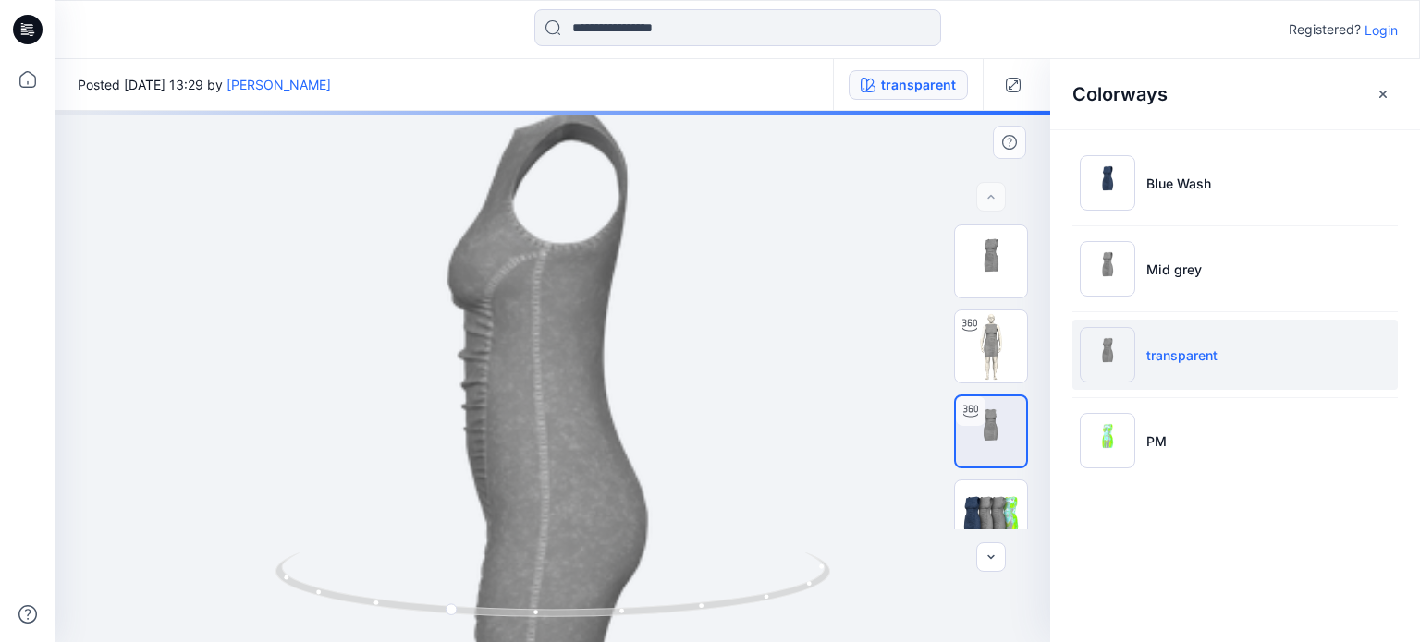
drag, startPoint x: 475, startPoint y: 203, endPoint x: 503, endPoint y: 373, distance: 172.3
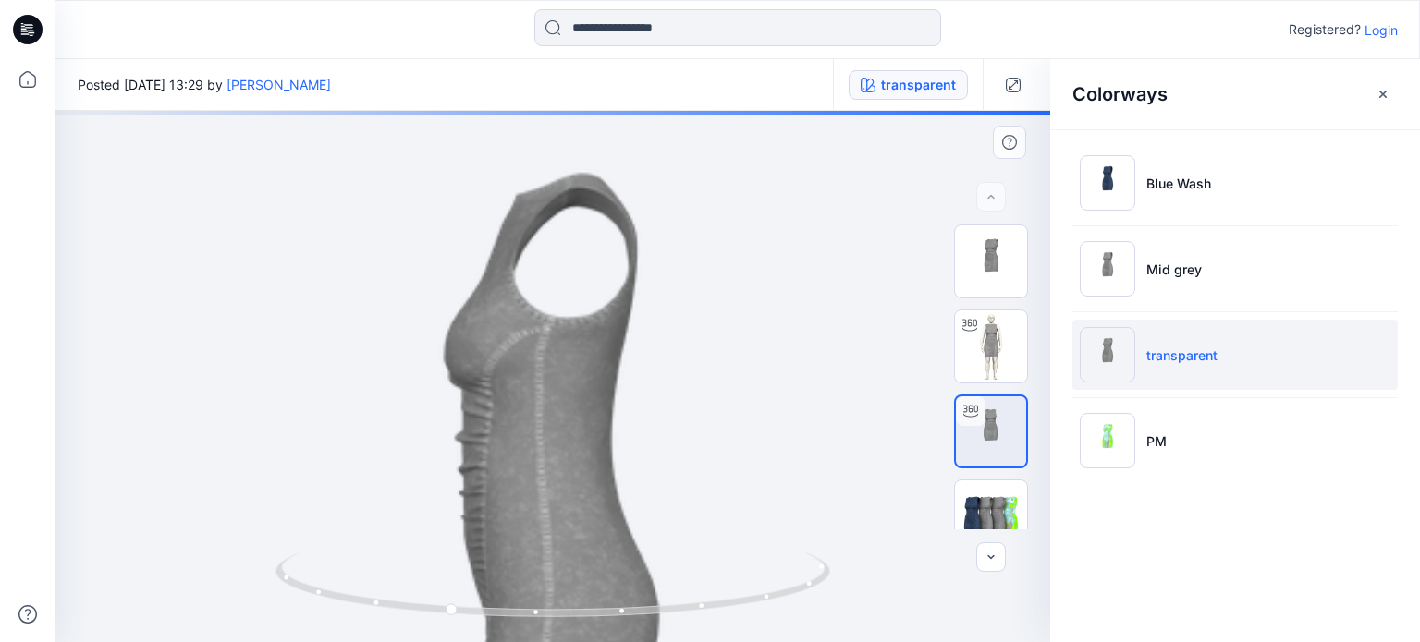
drag, startPoint x: 516, startPoint y: 358, endPoint x: 515, endPoint y: 434, distance: 75.8
